Goal: Task Accomplishment & Management: Use online tool/utility

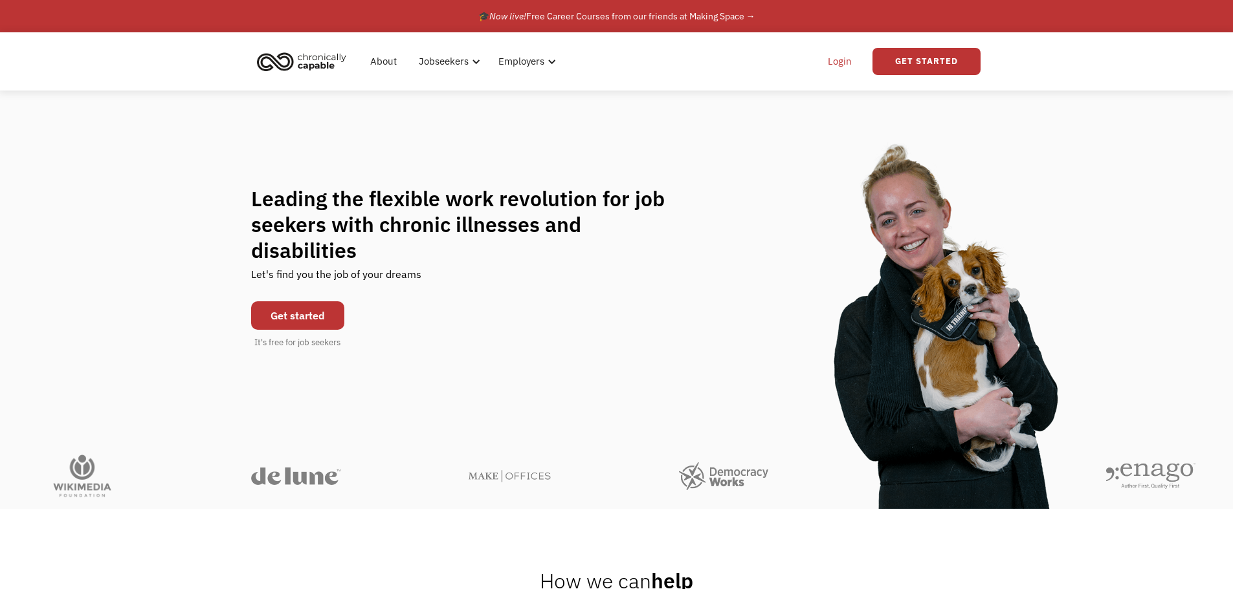
click at [833, 56] on link "Login" at bounding box center [839, 61] width 39 height 41
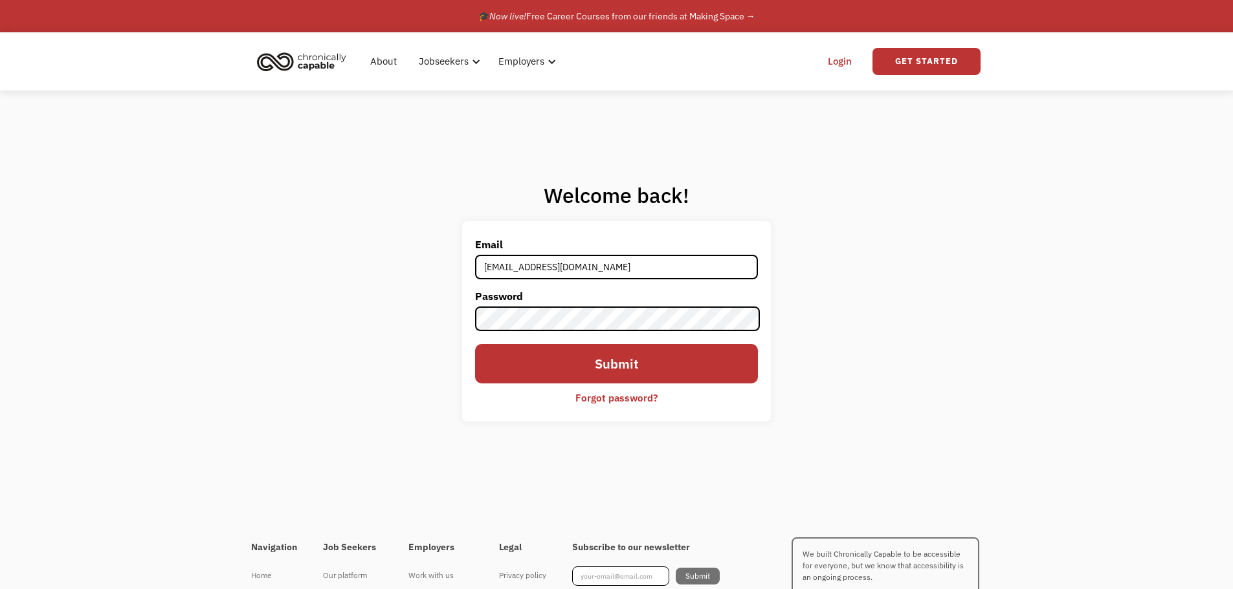
type input "ashleyjoujoute@gmail.com"
click at [475, 344] on input "Submit" at bounding box center [616, 363] width 282 height 39
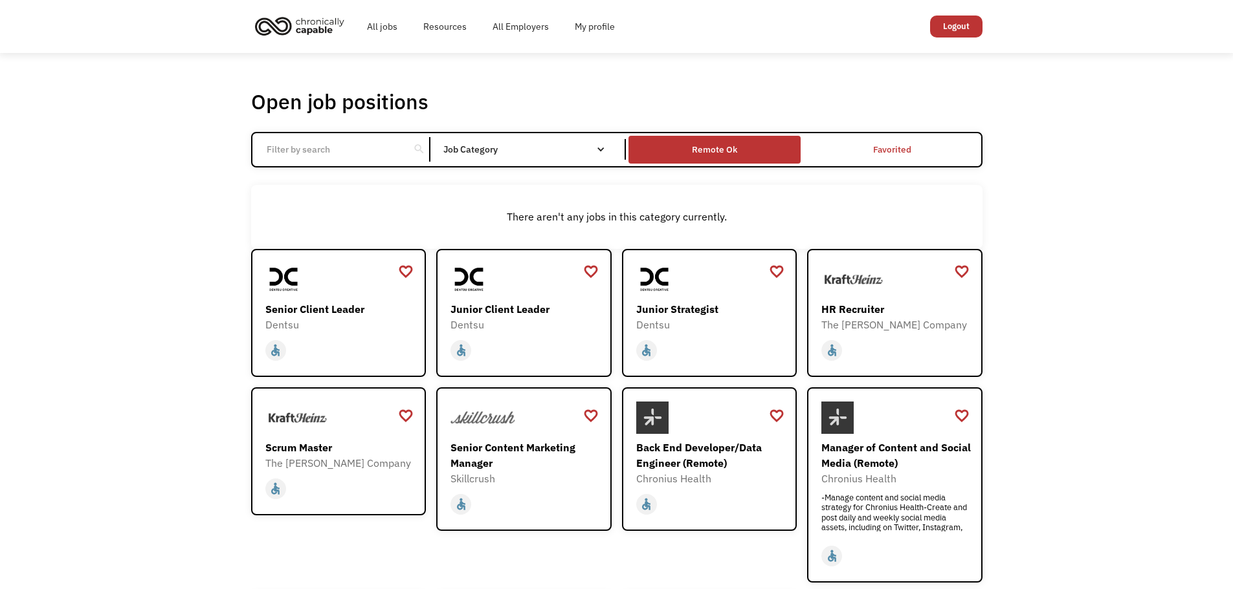
click at [666, 151] on div "Remote Ok" at bounding box center [714, 149] width 172 height 21
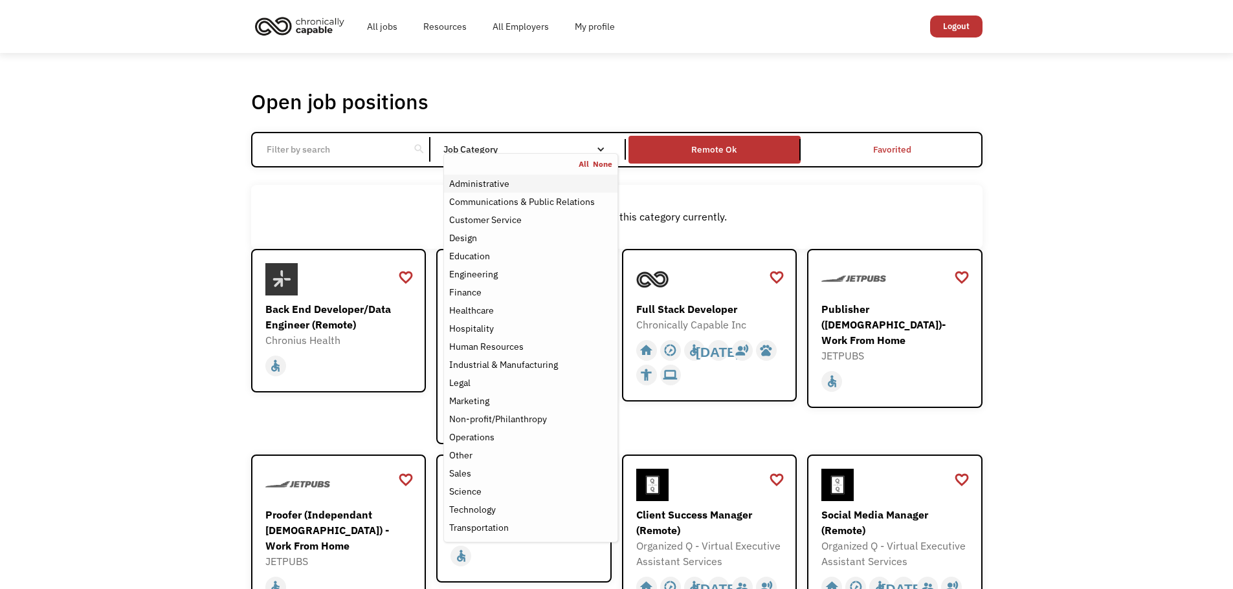
click at [547, 186] on div "Administrative" at bounding box center [530, 184] width 162 height 16
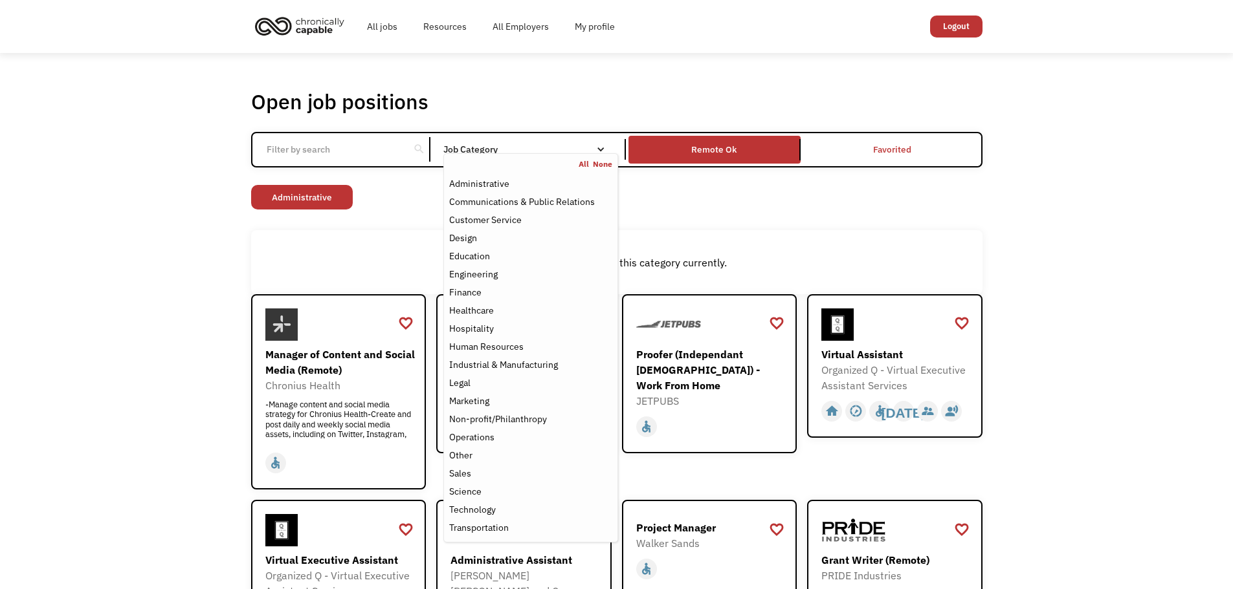
click at [545, 96] on div "Open job positions You have X liked items Search" at bounding box center [616, 102] width 731 height 26
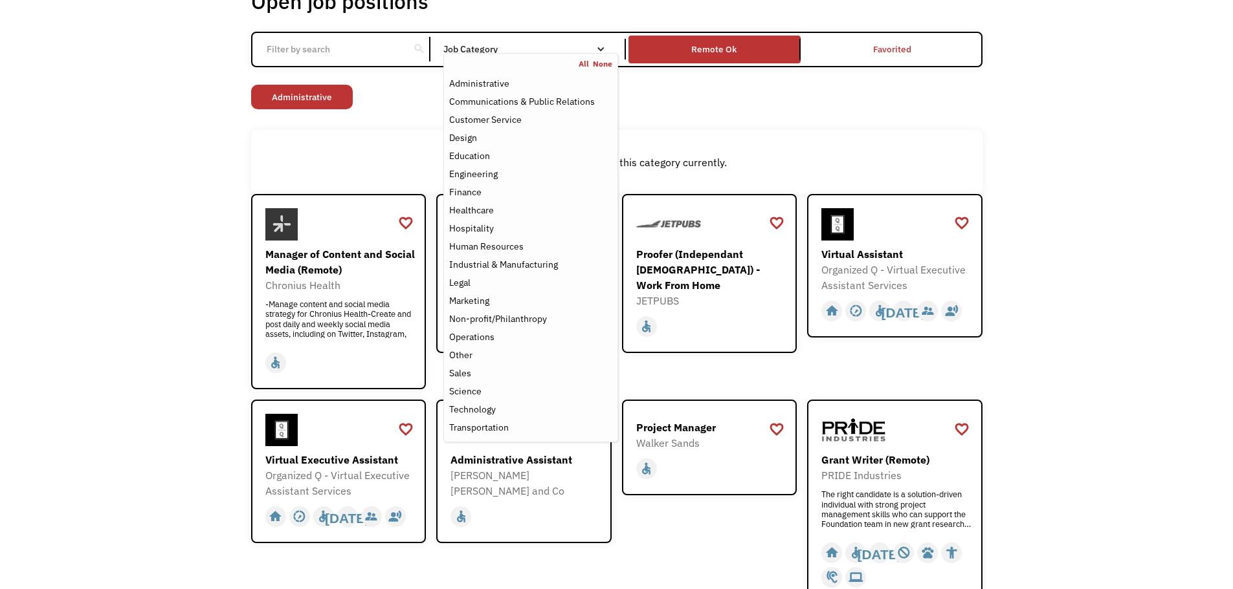
scroll to position [129, 0]
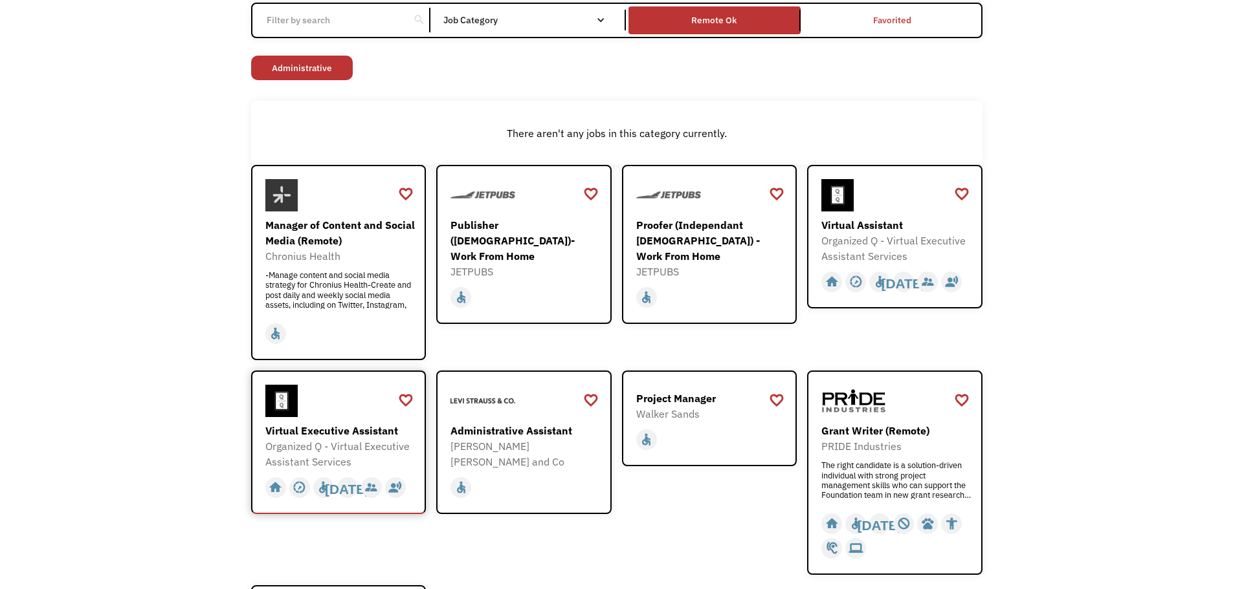
click at [322, 417] on div at bounding box center [340, 401] width 150 height 32
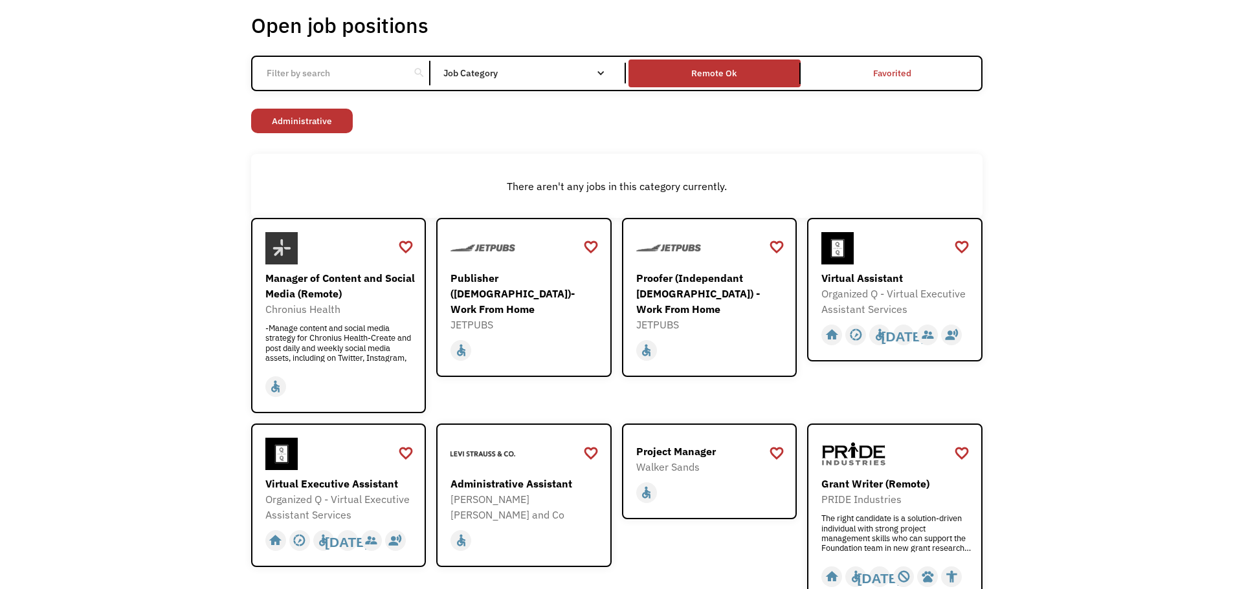
scroll to position [0, 0]
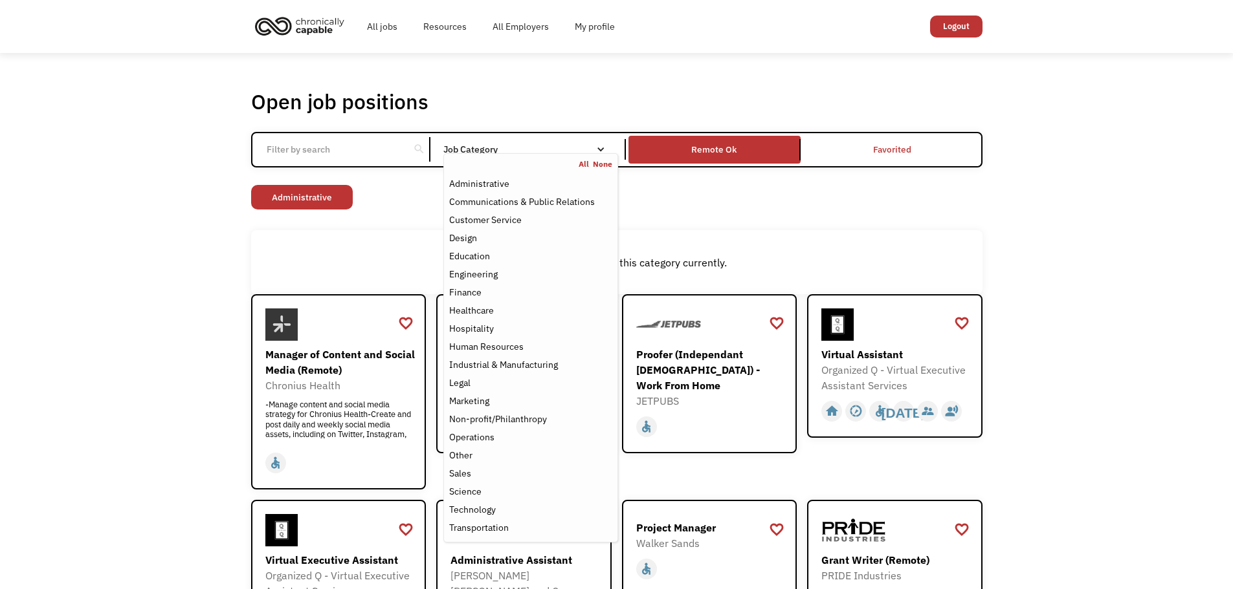
click at [512, 155] on nav "All None Administrative Communications & Public Relations Customer Service Desi…" at bounding box center [530, 347] width 174 height 389
click at [525, 344] on div "Human Resources" at bounding box center [530, 347] width 162 height 16
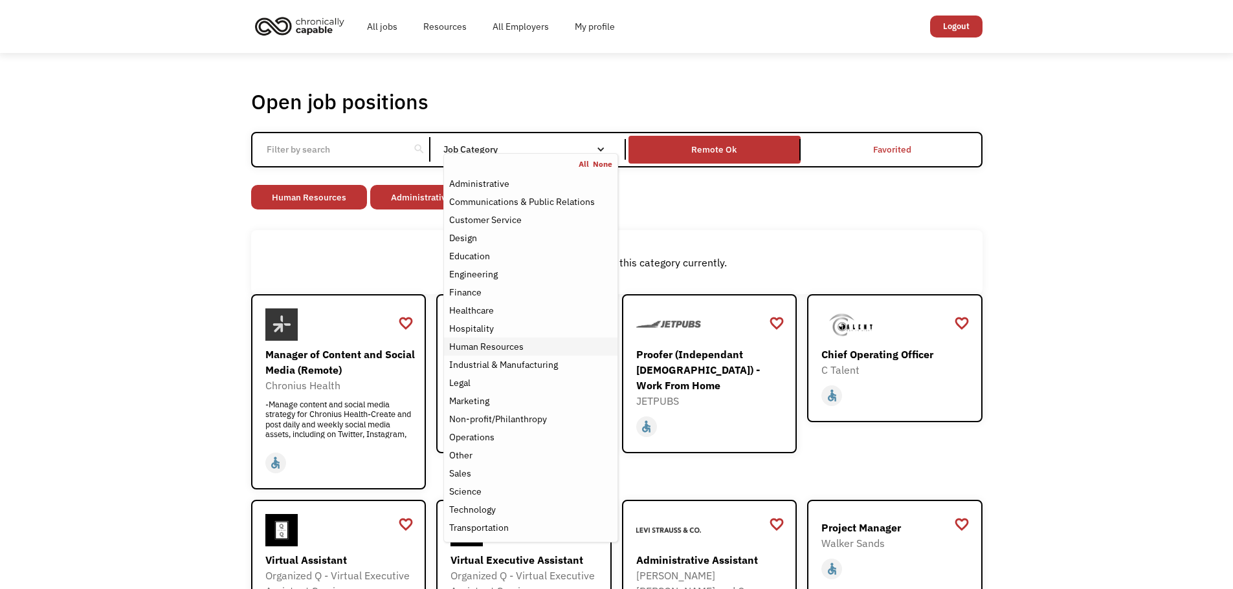
click at [525, 344] on div "Human Resources" at bounding box center [530, 347] width 162 height 16
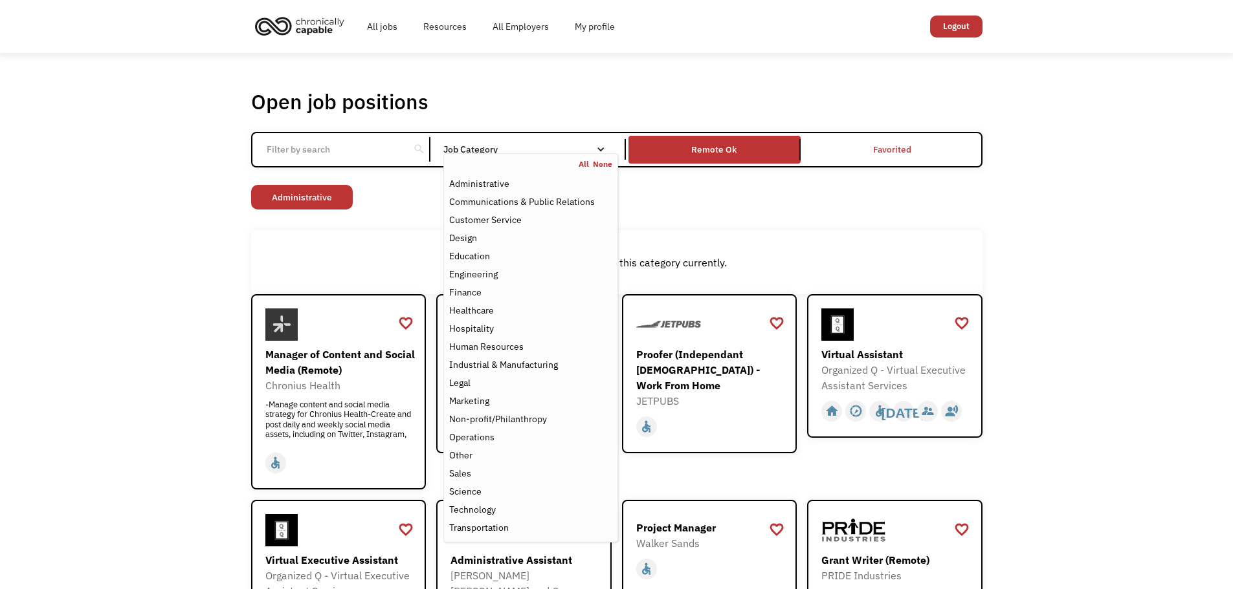
click at [1123, 235] on div "Open job positions You have X liked items Search search Filter by category Admi…" at bounding box center [616, 499] width 1233 height 893
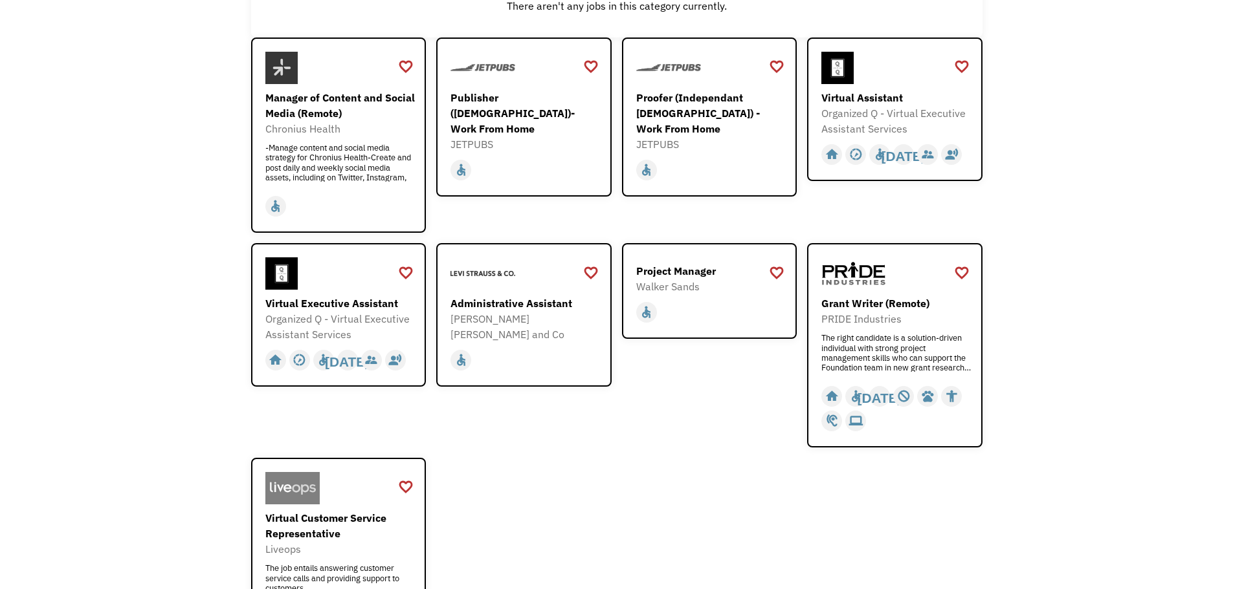
scroll to position [65, 0]
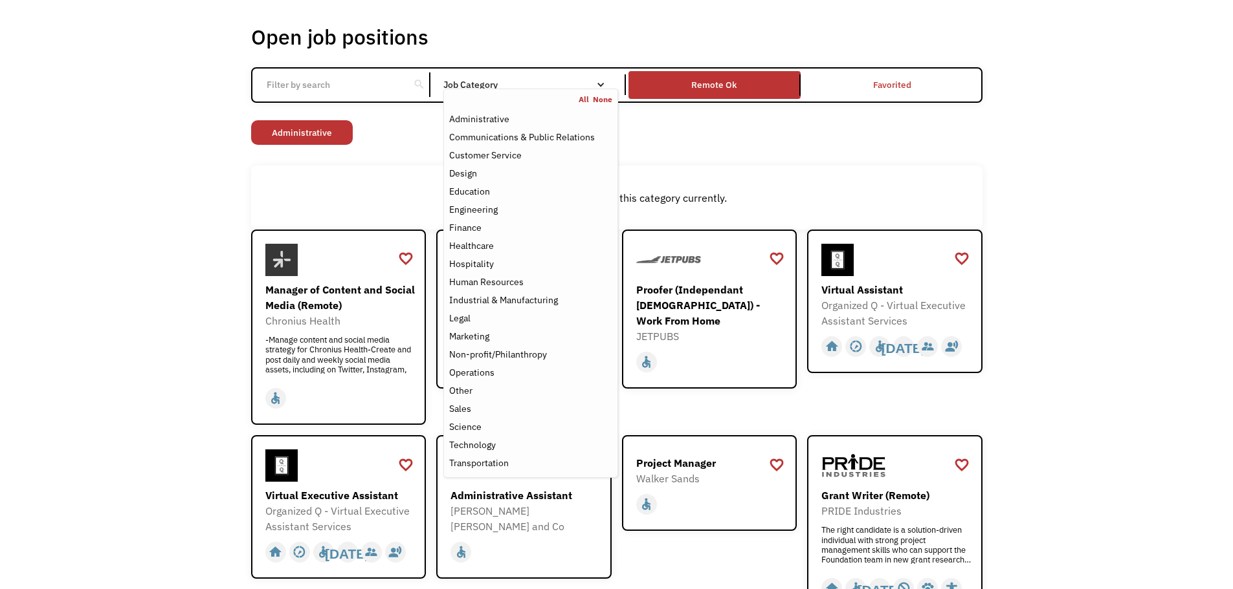
click at [549, 94] on div "All None" at bounding box center [530, 99] width 173 height 10
click at [476, 280] on div "Human Resources" at bounding box center [486, 282] width 74 height 16
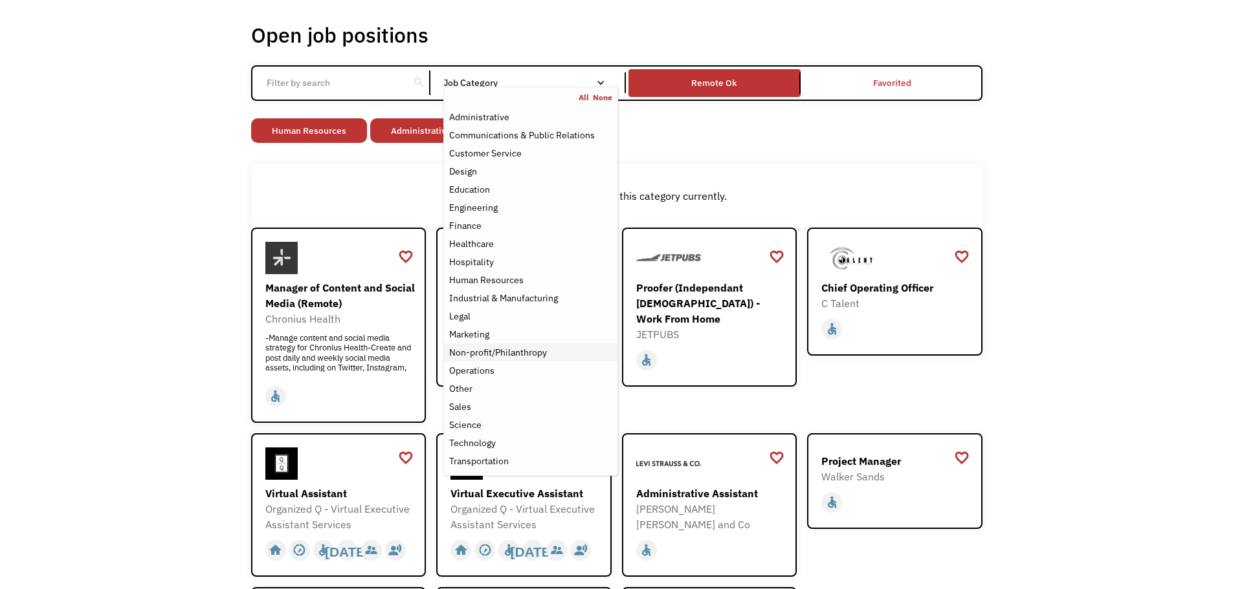
scroll to position [65, 0]
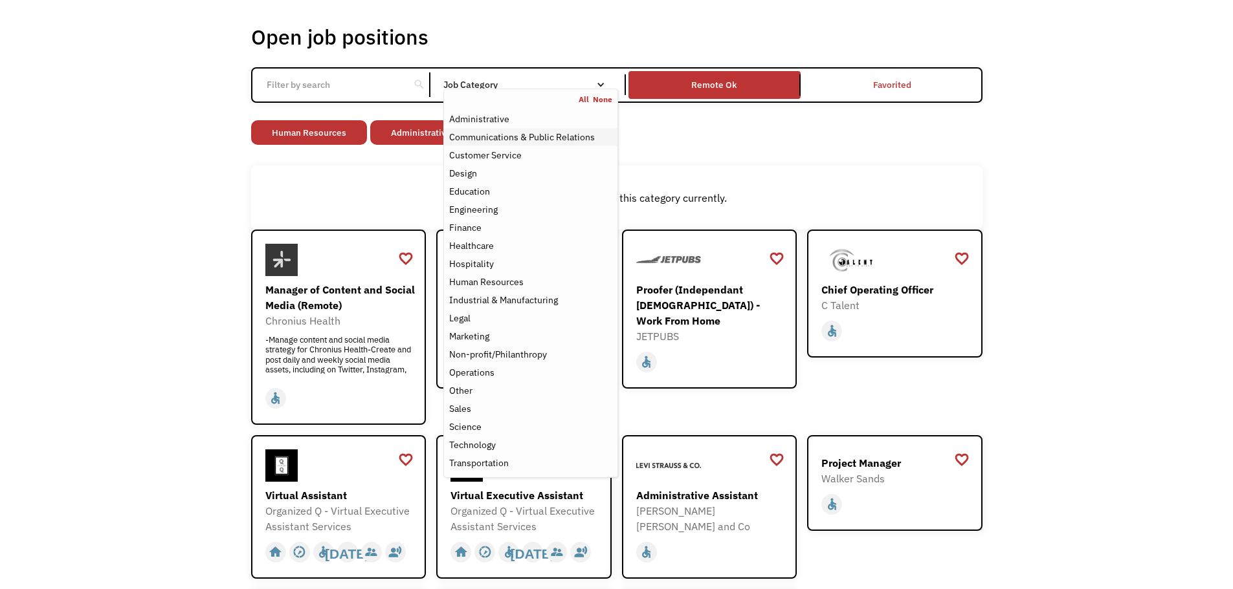
click at [505, 143] on div "Communications & Public Relations" at bounding box center [522, 137] width 146 height 16
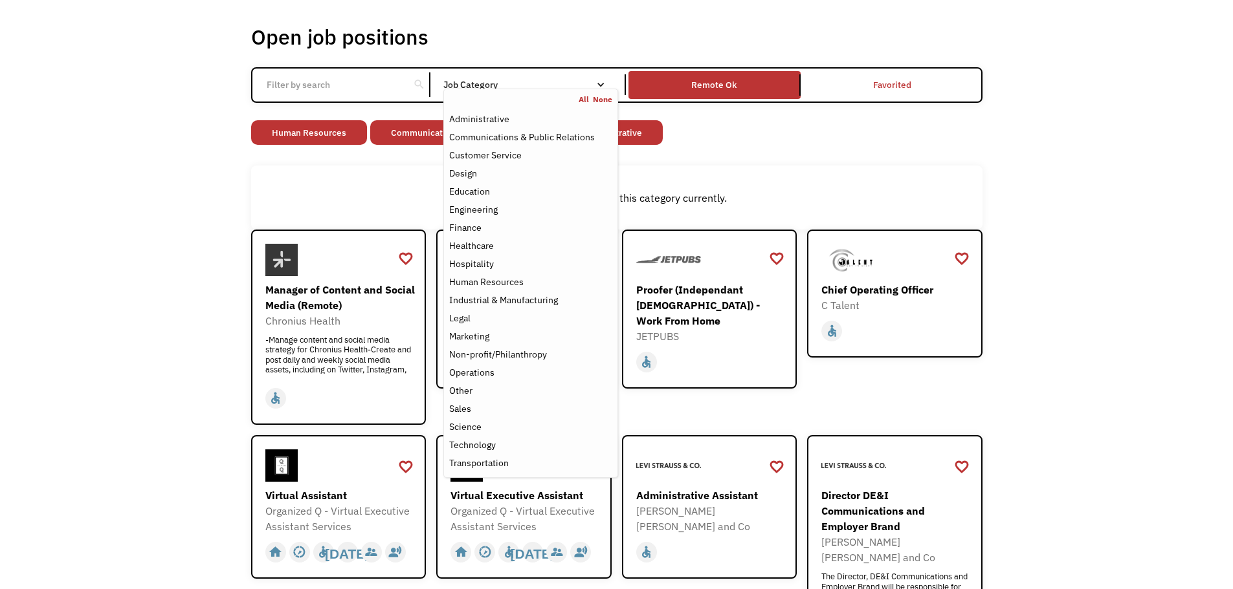
click at [1014, 283] on div "Open job positions You have X liked items Search search Filter by category Admi…" at bounding box center [616, 450] width 1233 height 924
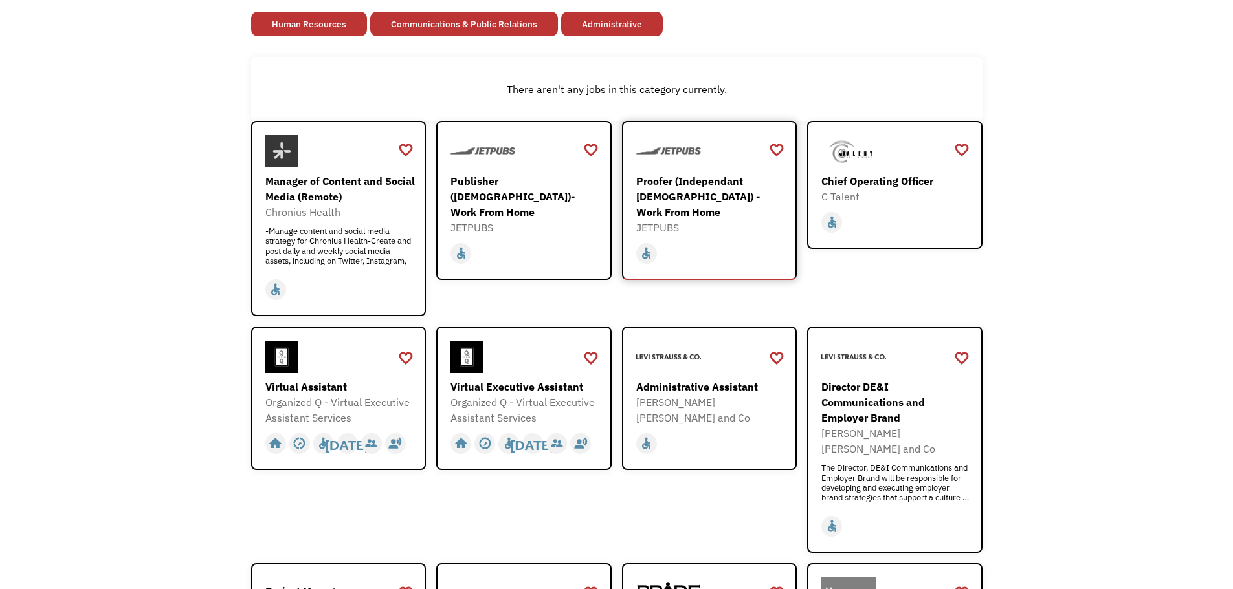
scroll to position [194, 0]
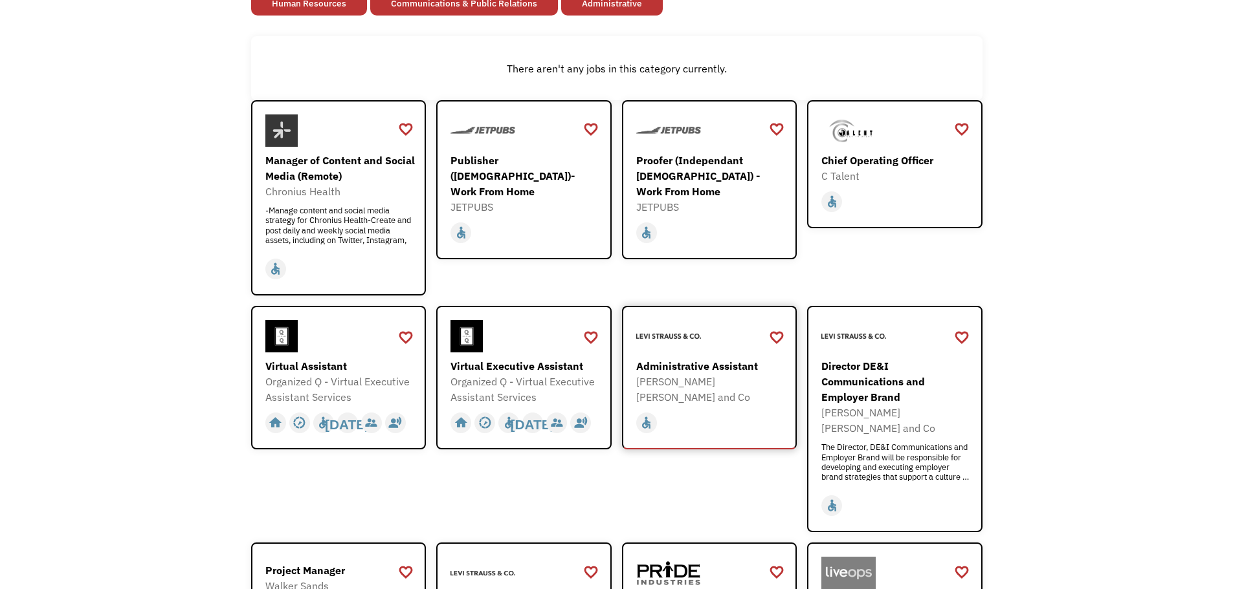
click at [688, 307] on link "Administrative Assistant Levi Strauss and Co https://levistraussandco.wd5.mywor…" at bounding box center [709, 378] width 175 height 144
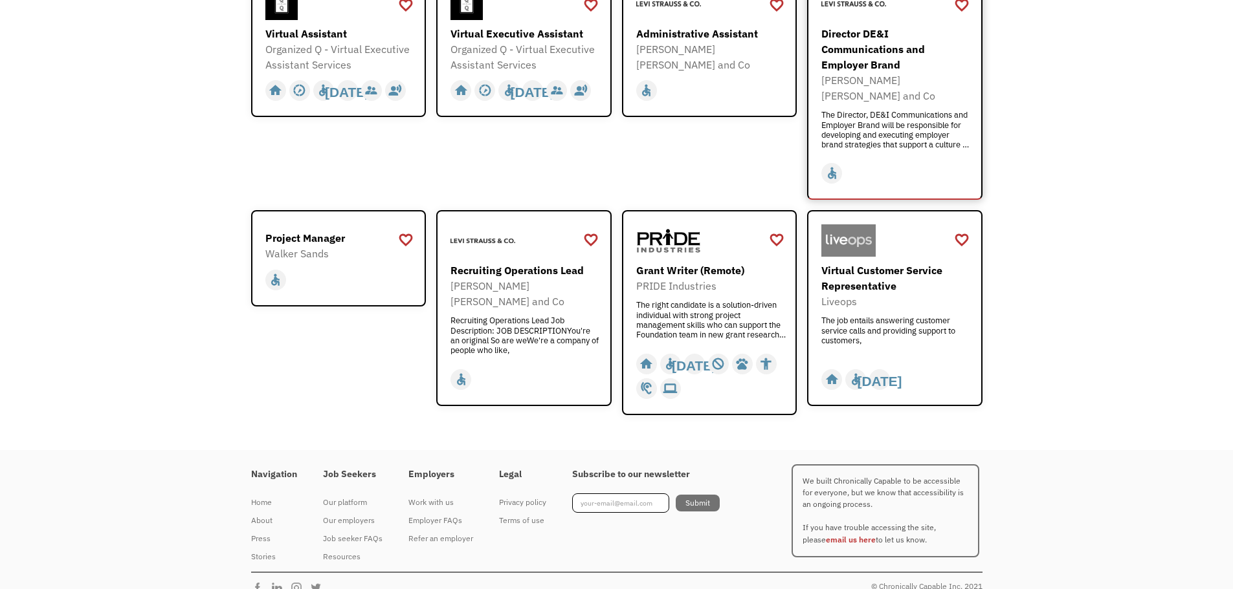
scroll to position [529, 0]
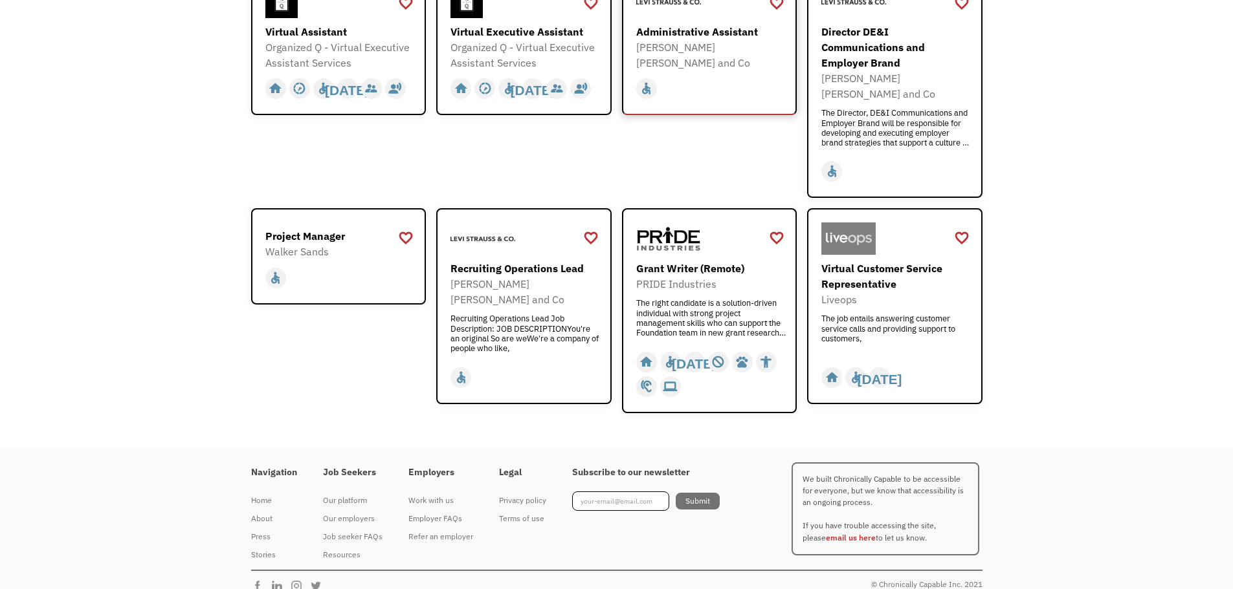
click at [760, 28] on div "Administrative Assistant" at bounding box center [711, 32] width 150 height 16
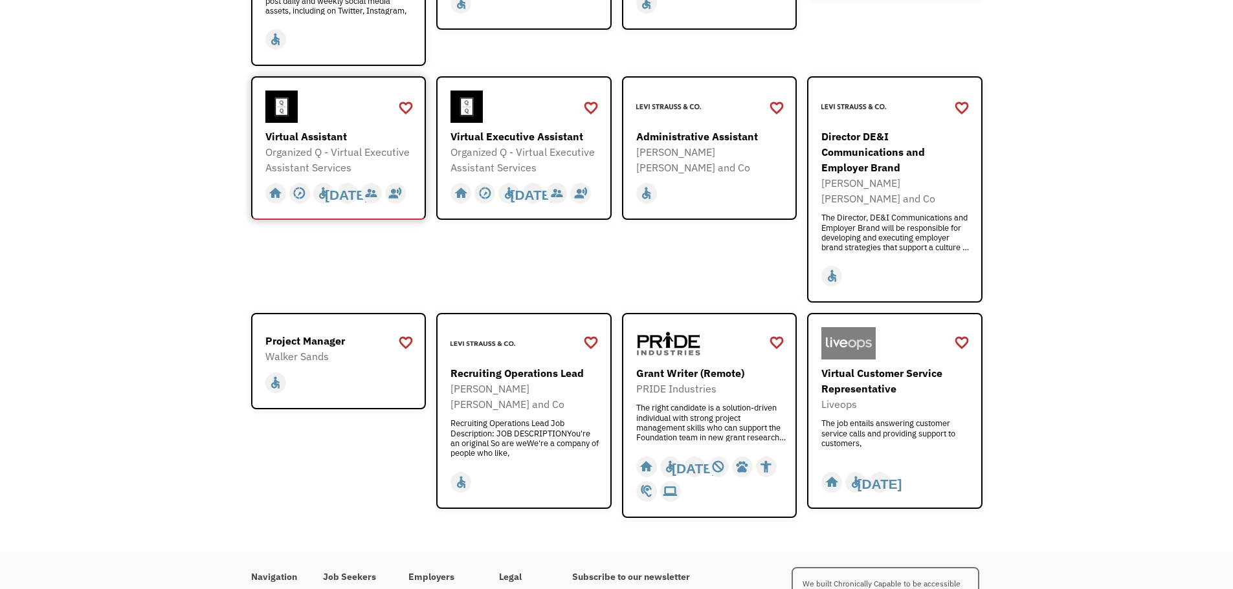
scroll to position [399, 0]
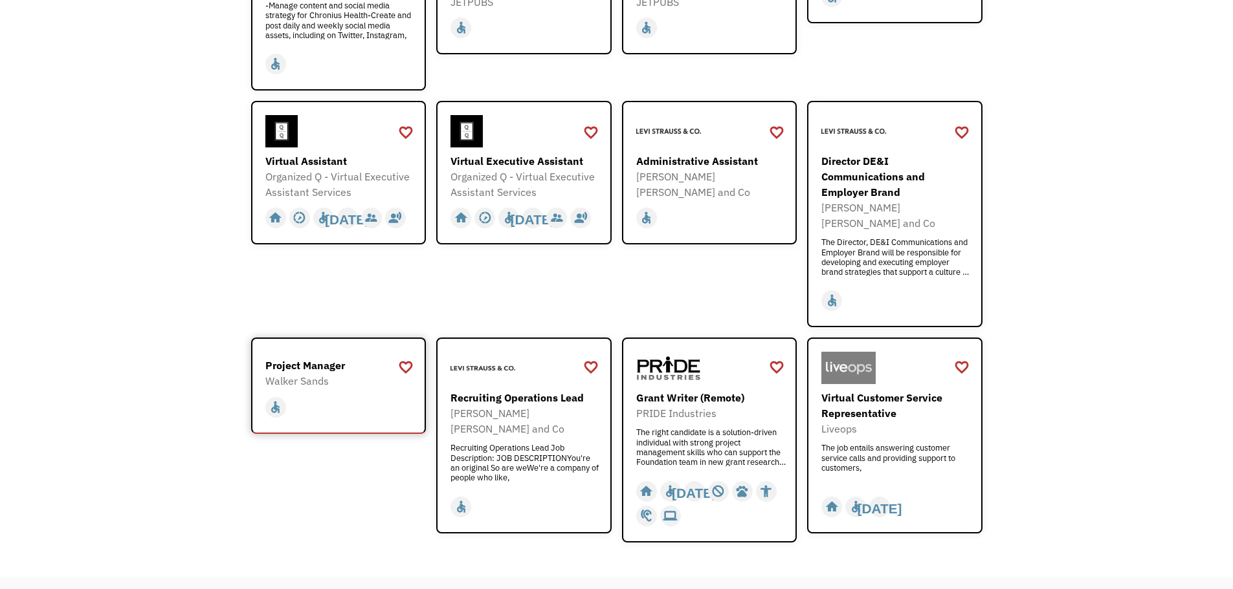
click at [346, 358] on div "Project Manager" at bounding box center [340, 366] width 150 height 16
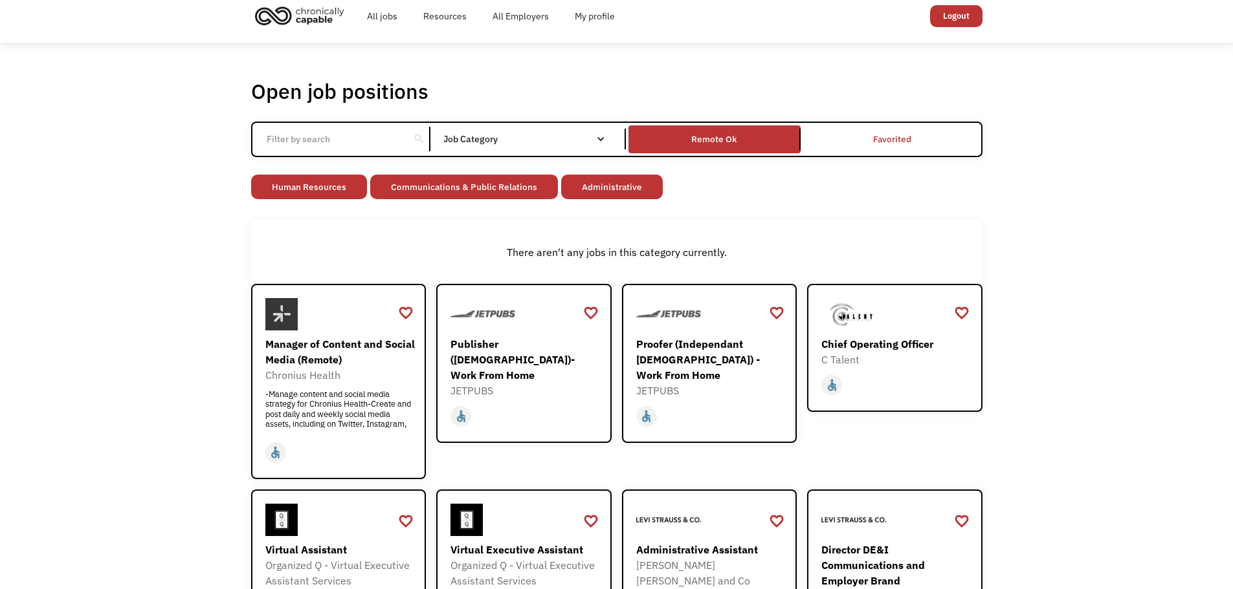
scroll to position [0, 0]
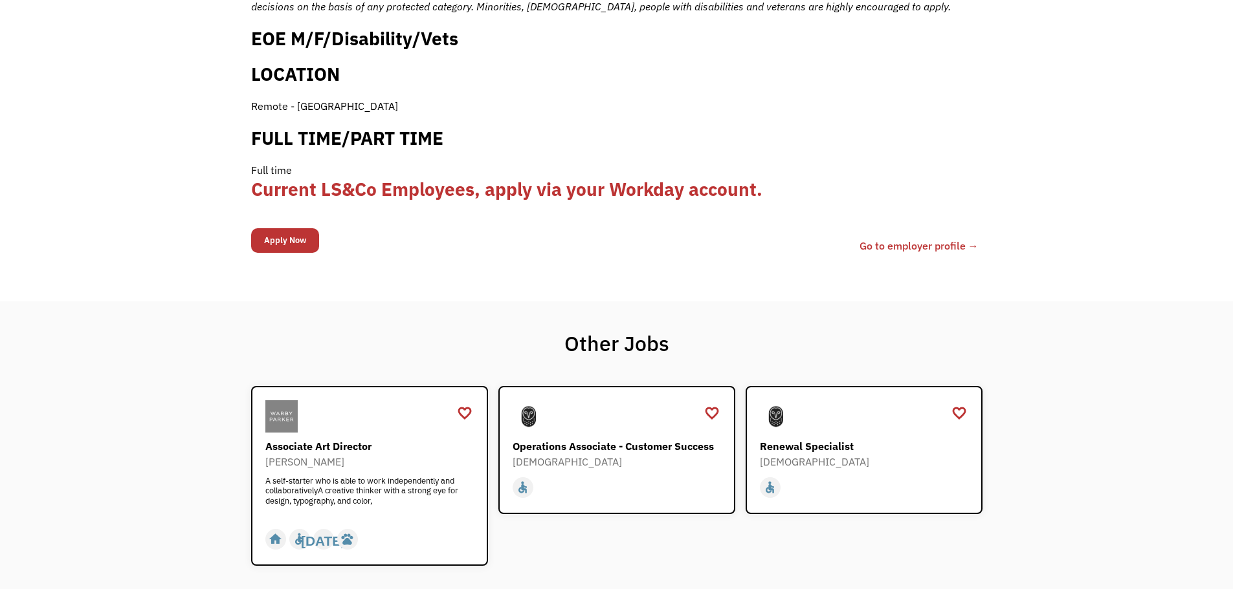
scroll to position [1423, 0]
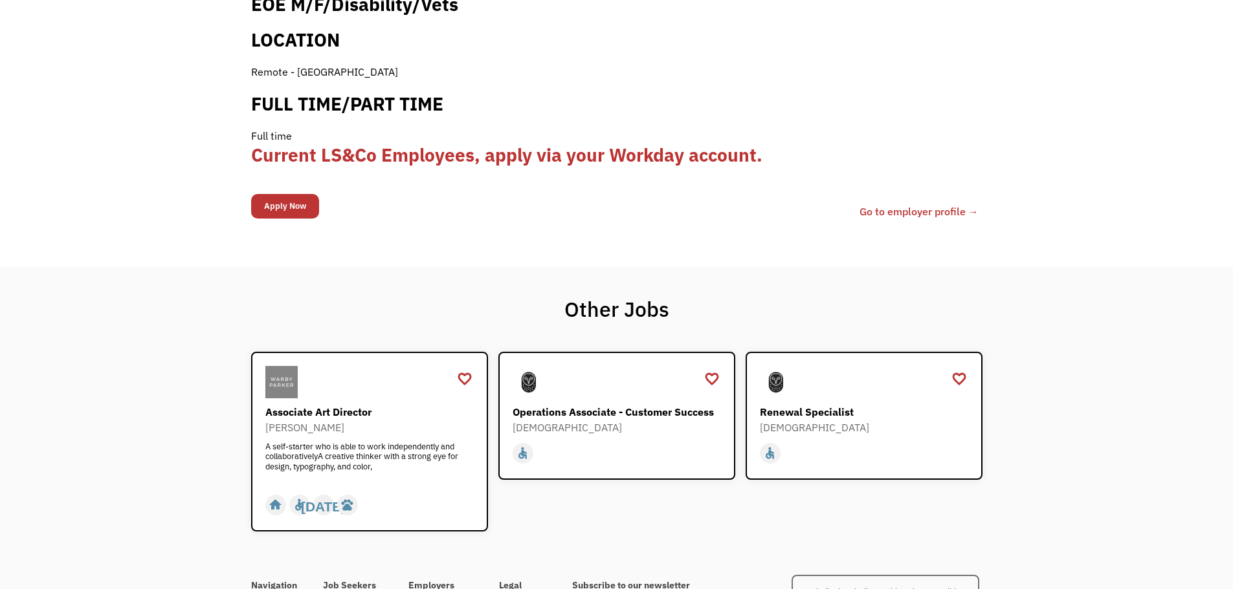
click at [926, 204] on link "Go to employer profile →" at bounding box center [918, 212] width 119 height 16
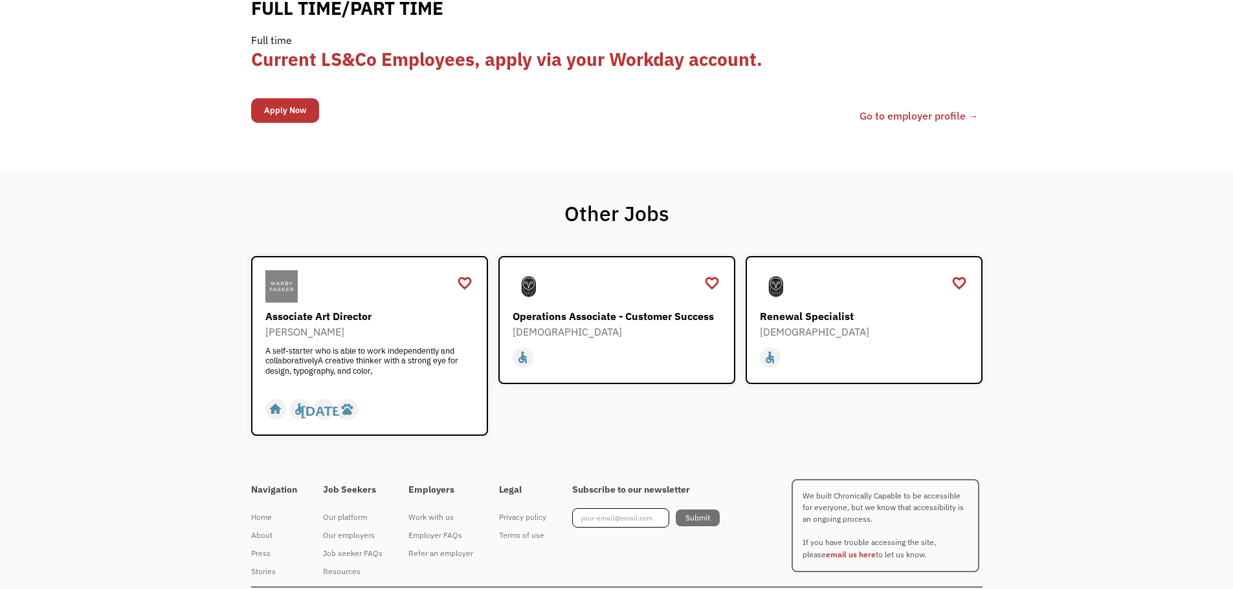
scroll to position [1536, 0]
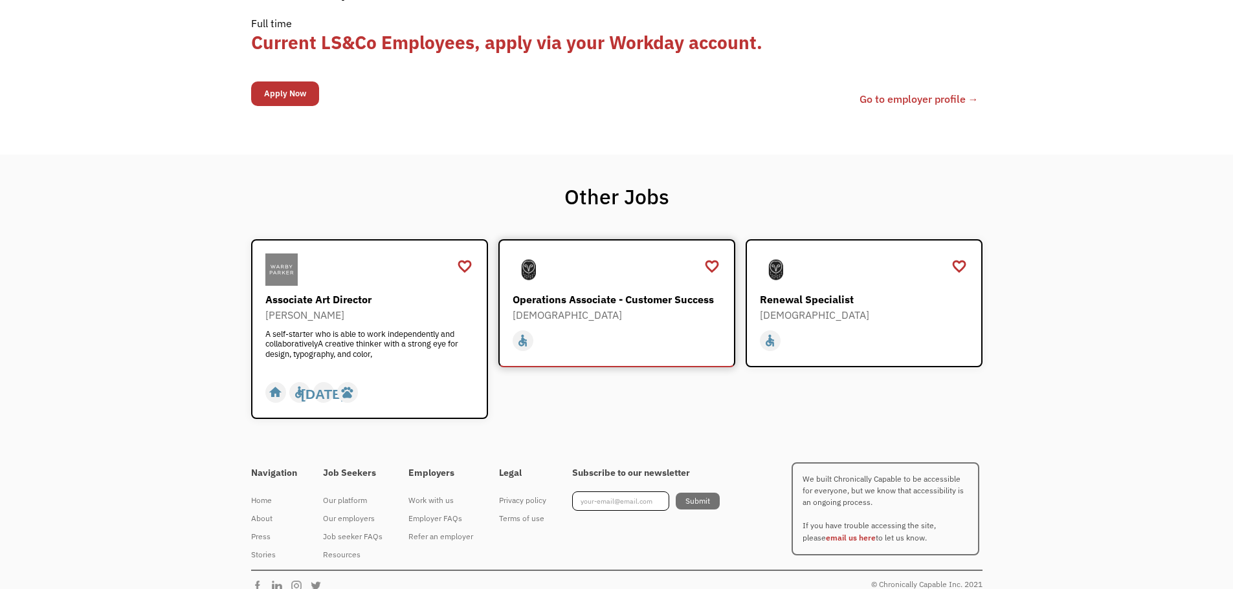
click at [660, 254] on div at bounding box center [618, 270] width 212 height 32
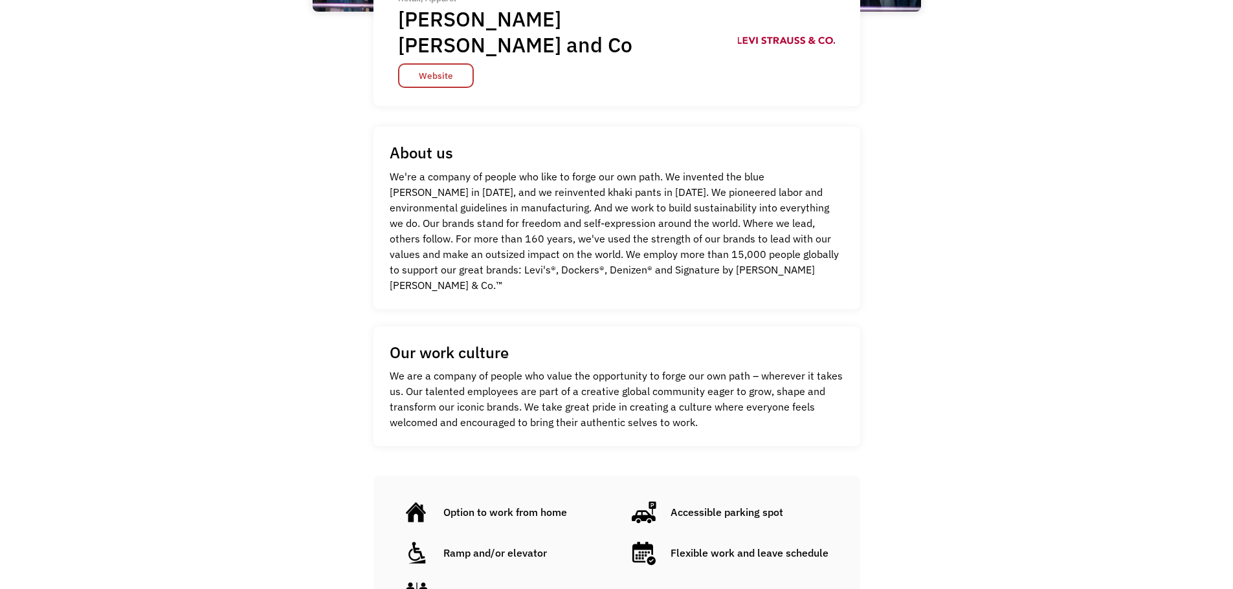
scroll to position [388, 0]
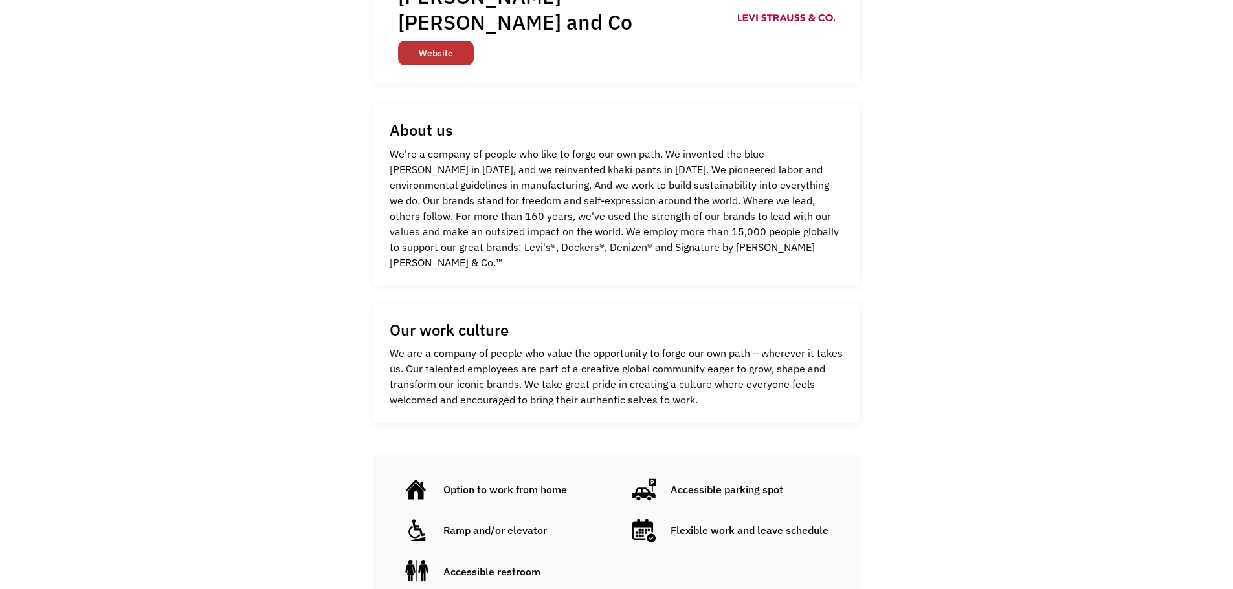
click at [447, 41] on link "Website" at bounding box center [436, 53] width 76 height 25
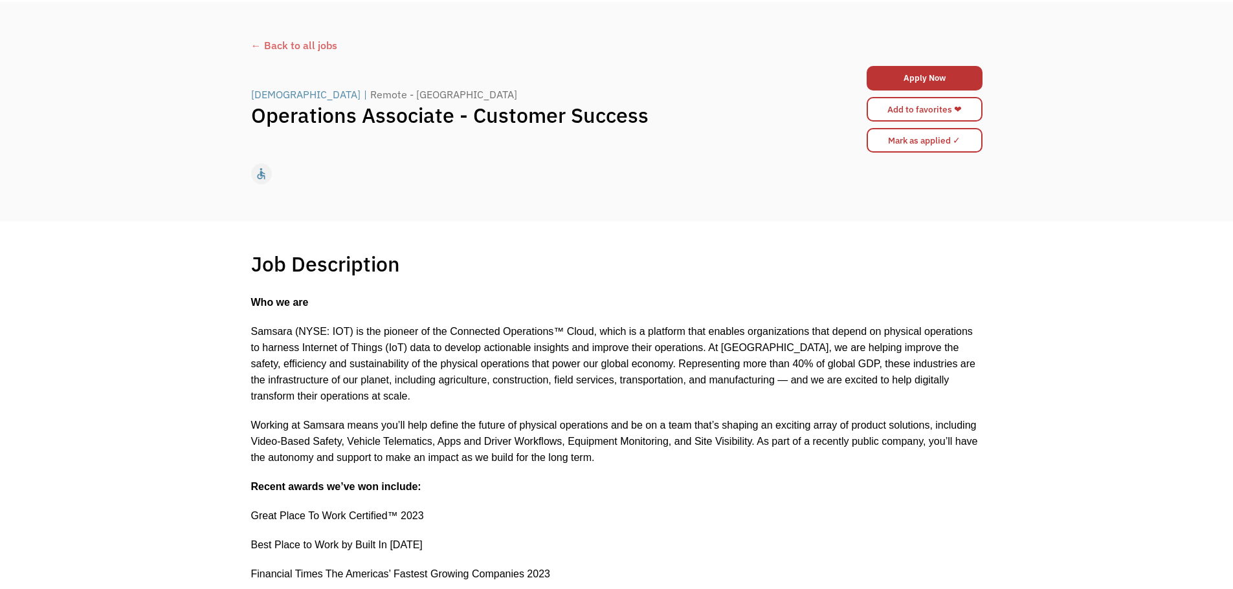
scroll to position [129, 0]
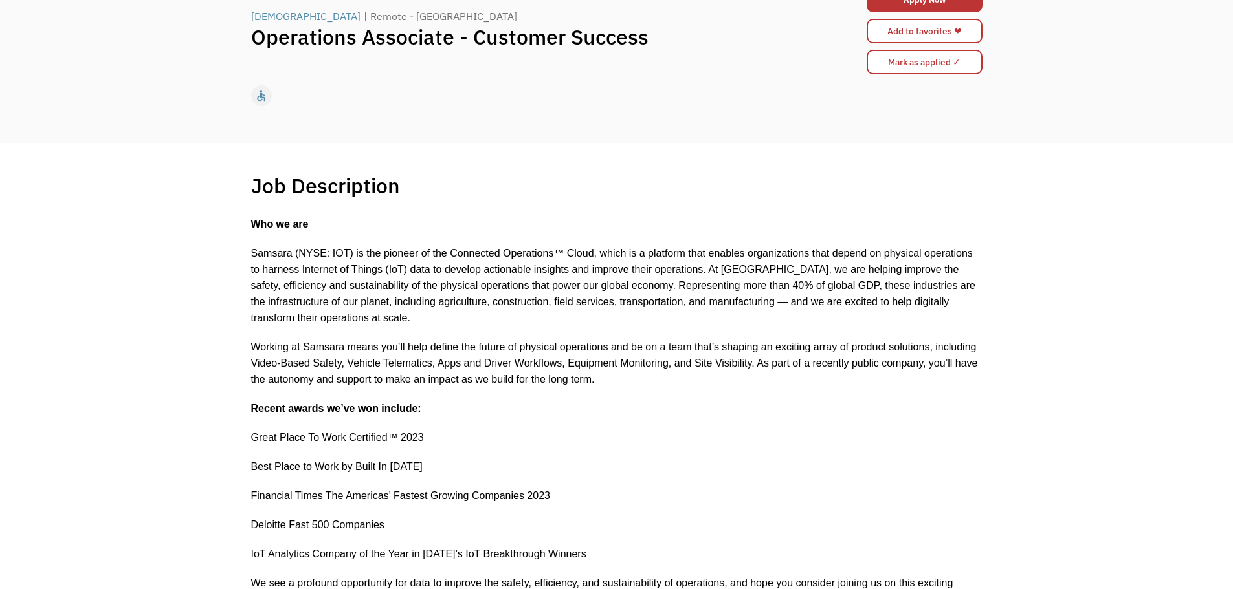
click at [918, 195] on div "Job Description Filter using keywords Search" at bounding box center [616, 186] width 731 height 26
click at [802, 407] on p "Recent awards we’ve won include:" at bounding box center [616, 408] width 731 height 16
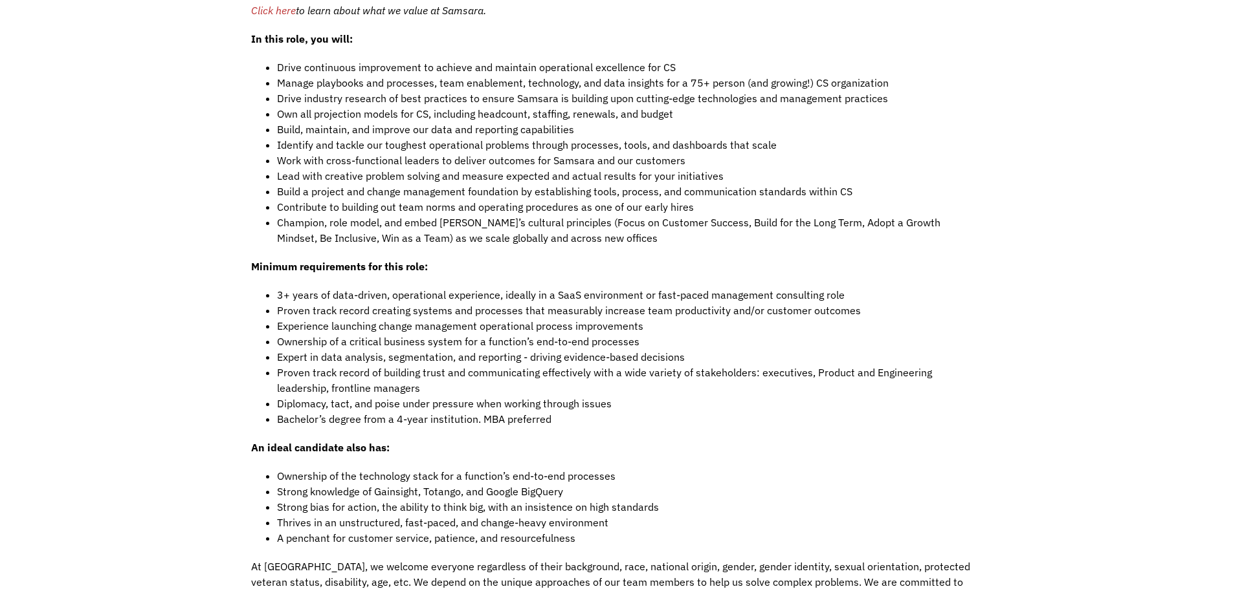
scroll to position [1165, 0]
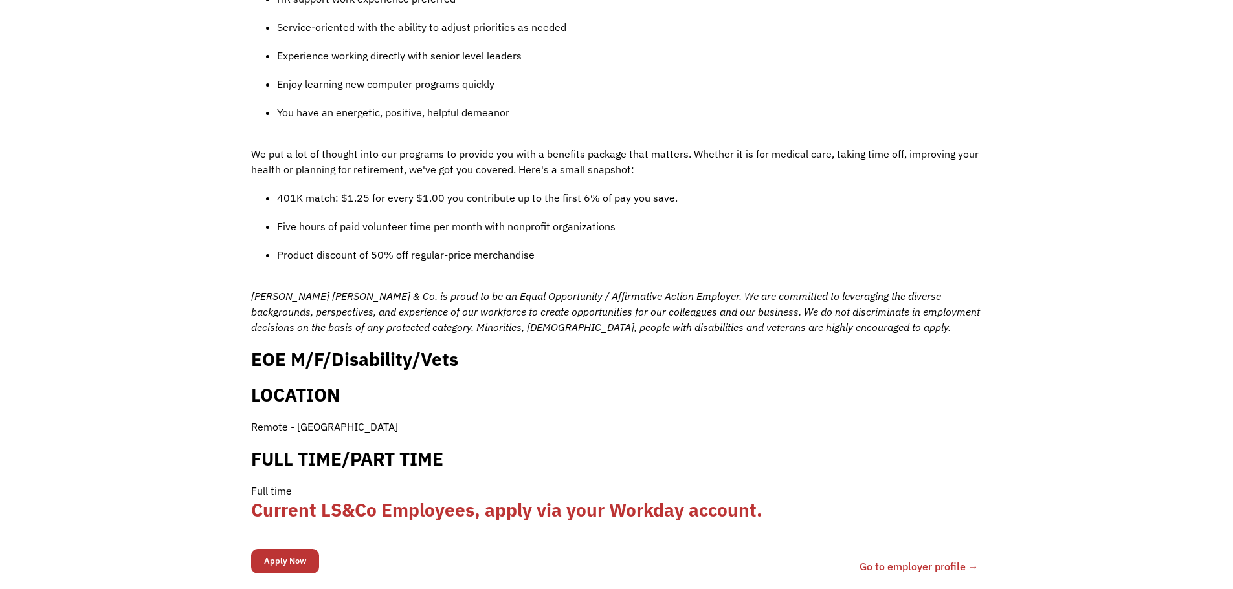
scroll to position [1100, 0]
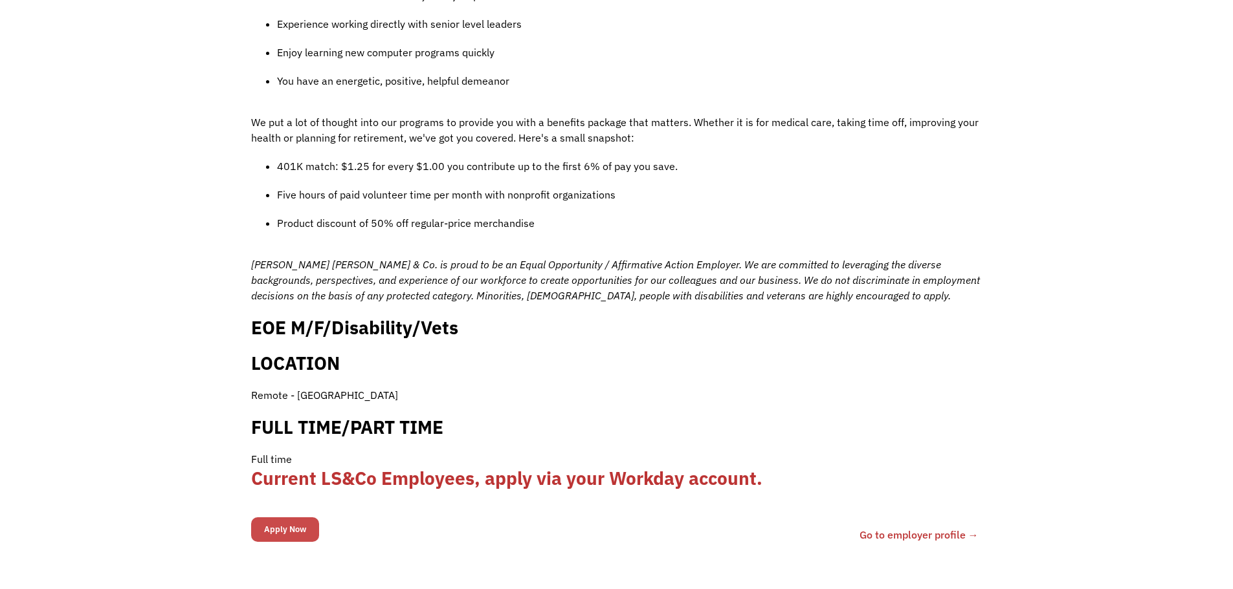
click at [305, 518] on input "Apply Now" at bounding box center [285, 530] width 68 height 25
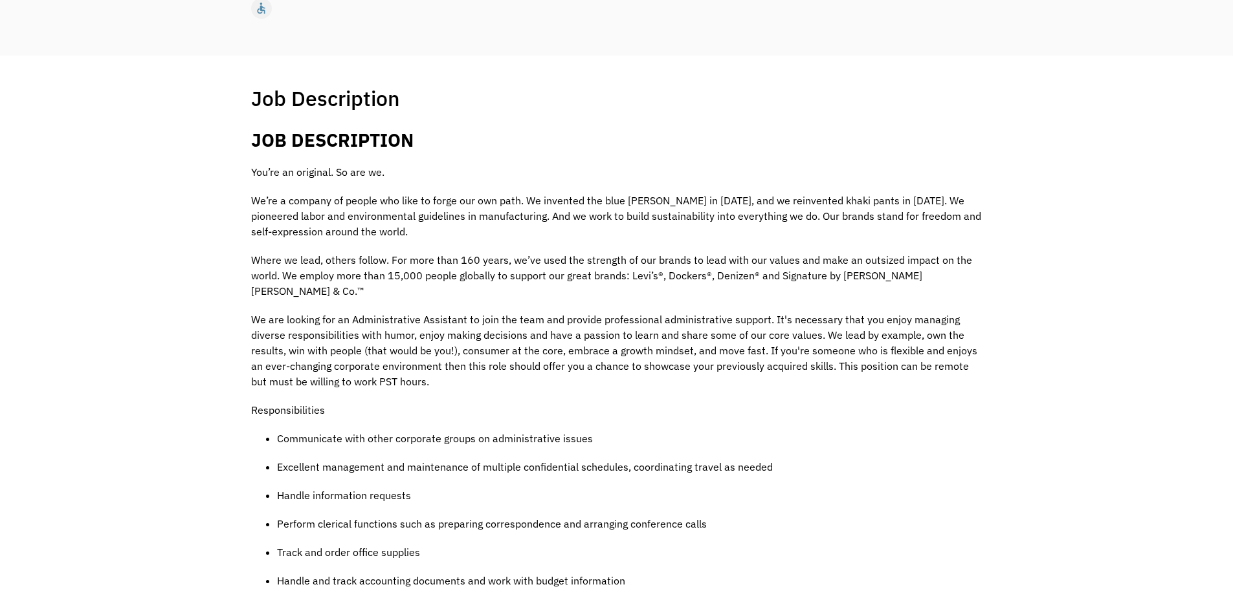
scroll to position [0, 0]
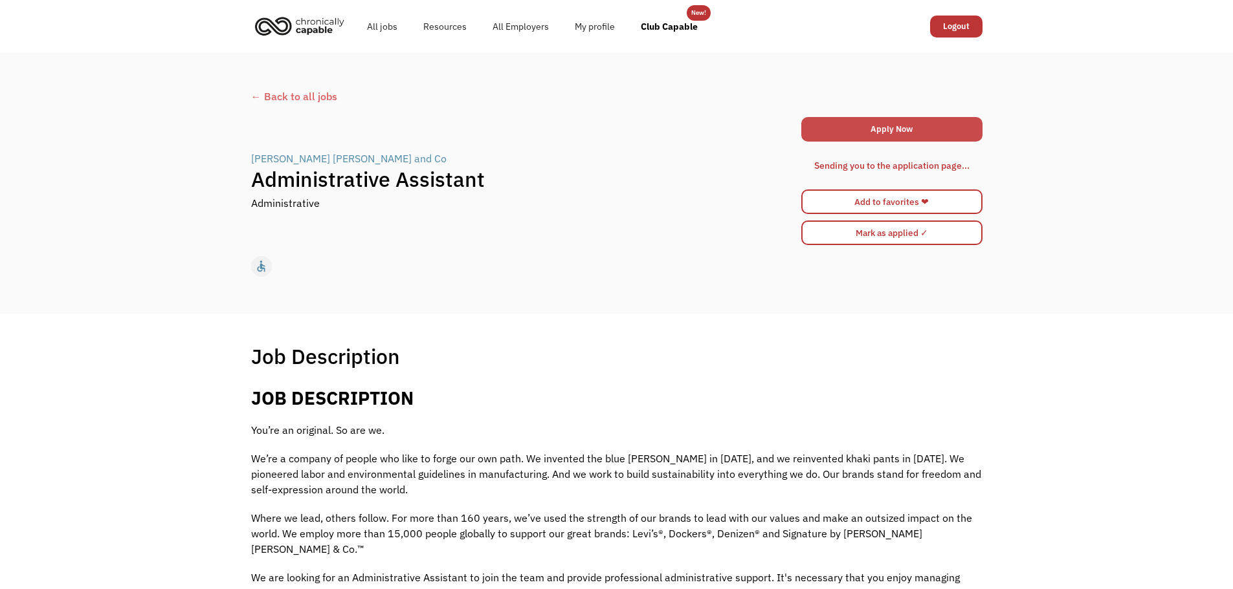
click at [860, 132] on link "Apply Now" at bounding box center [891, 129] width 181 height 25
click at [850, 129] on link "Apply Now" at bounding box center [891, 129] width 181 height 25
